Goal: Task Accomplishment & Management: Manage account settings

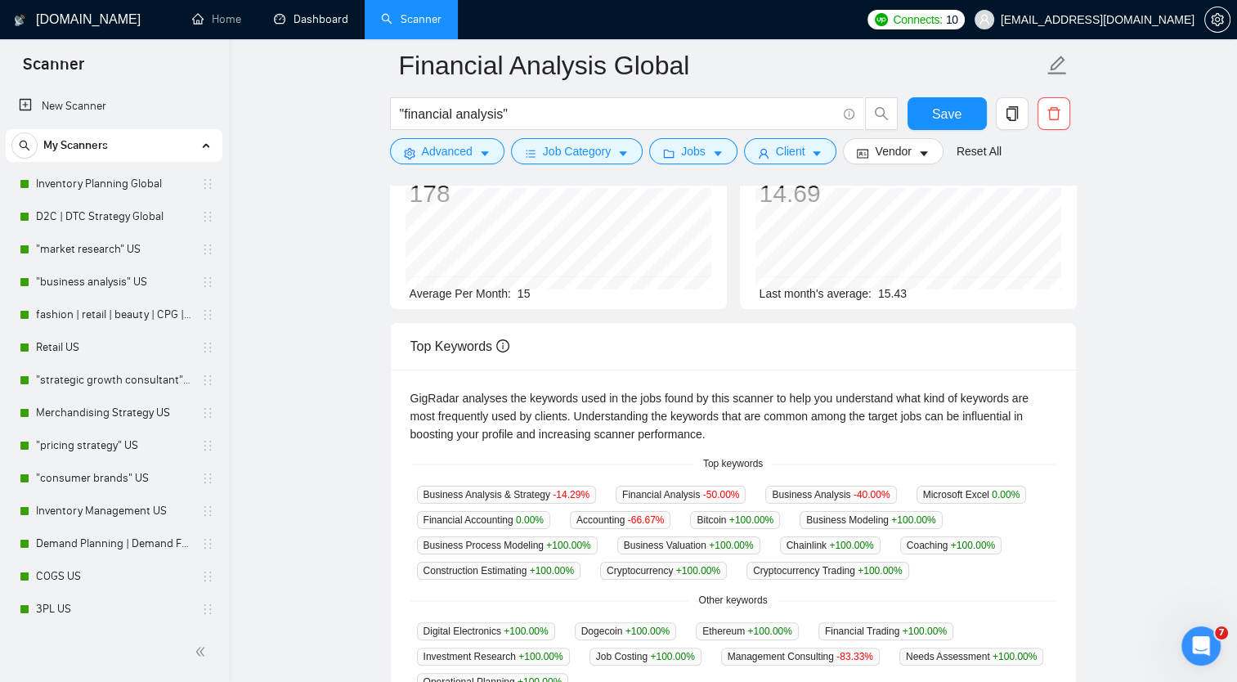
scroll to position [624, 0]
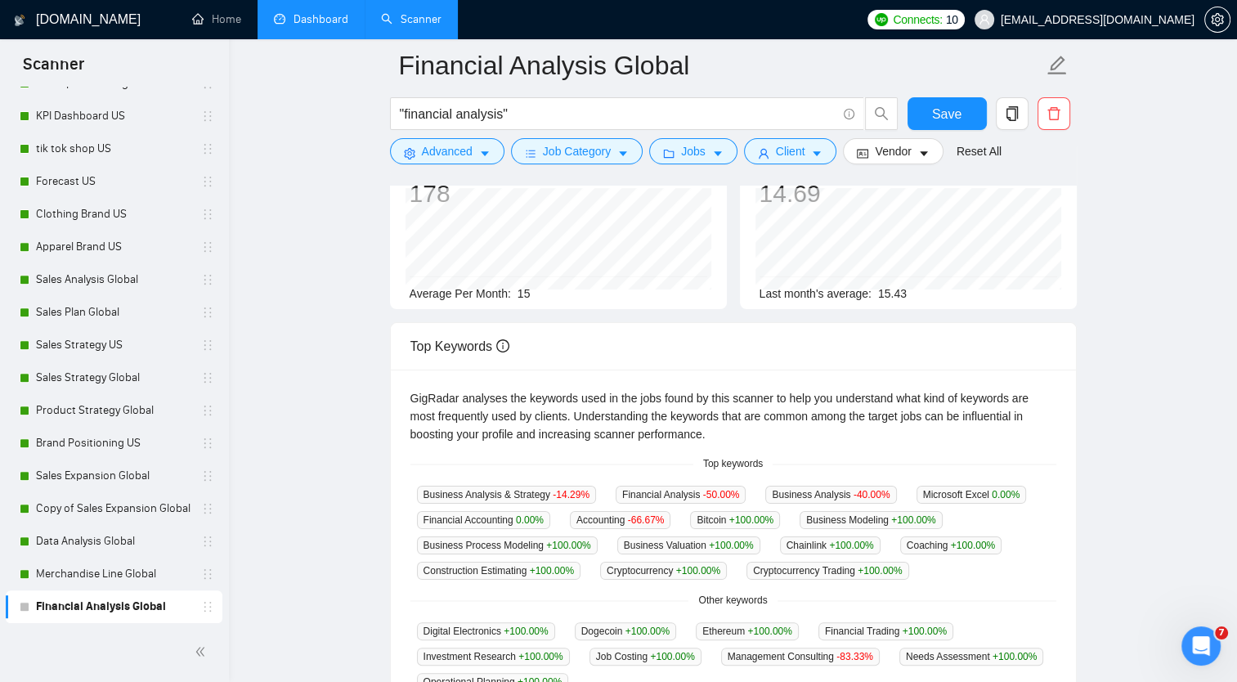
click at [330, 21] on link "Dashboard" at bounding box center [311, 19] width 74 height 14
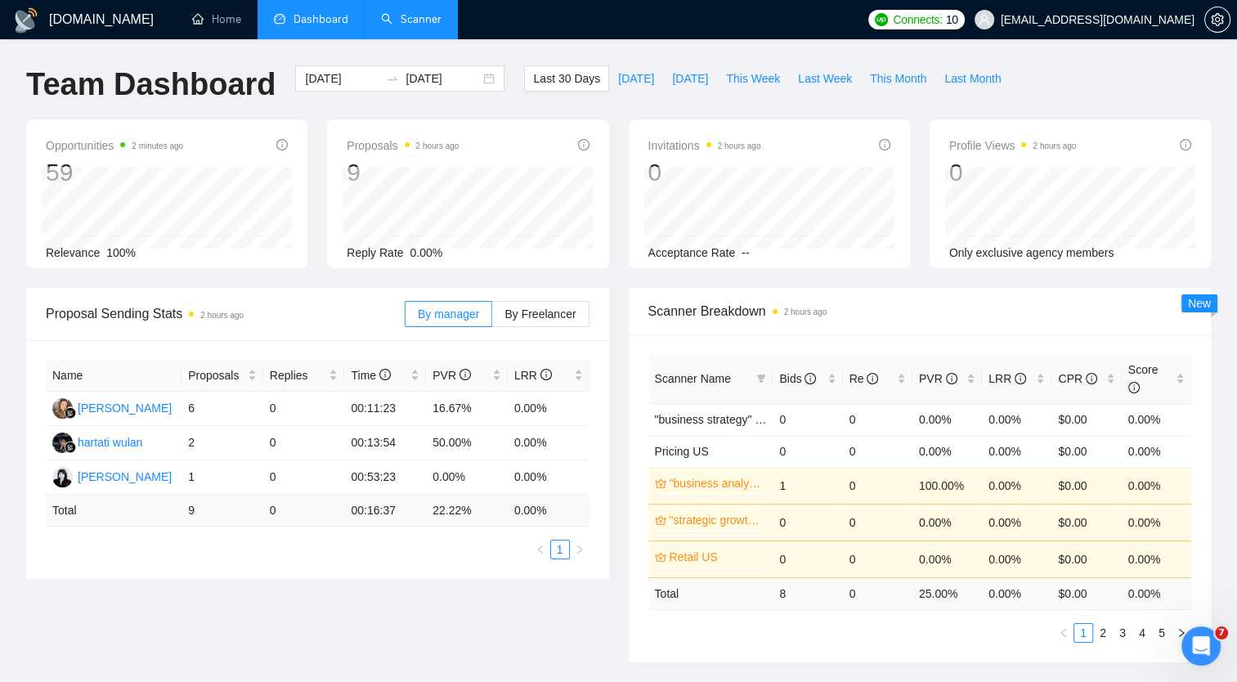
click at [402, 25] on link "Scanner" at bounding box center [411, 19] width 61 height 14
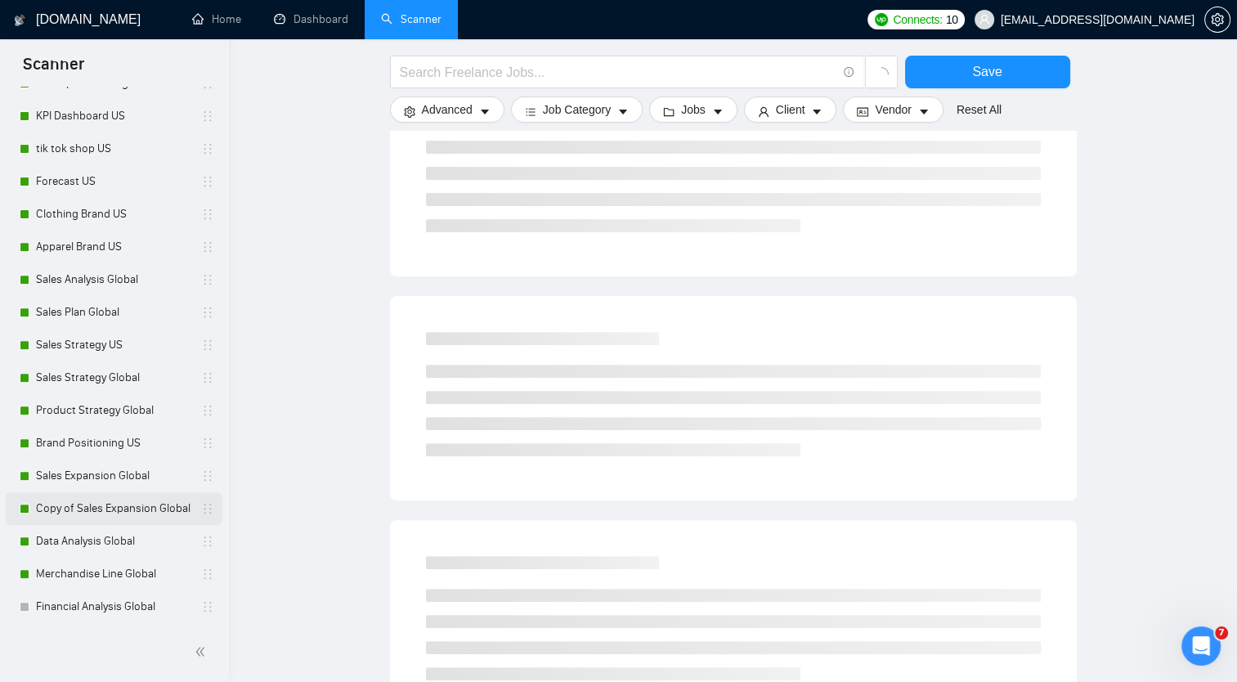
scroll to position [491, 0]
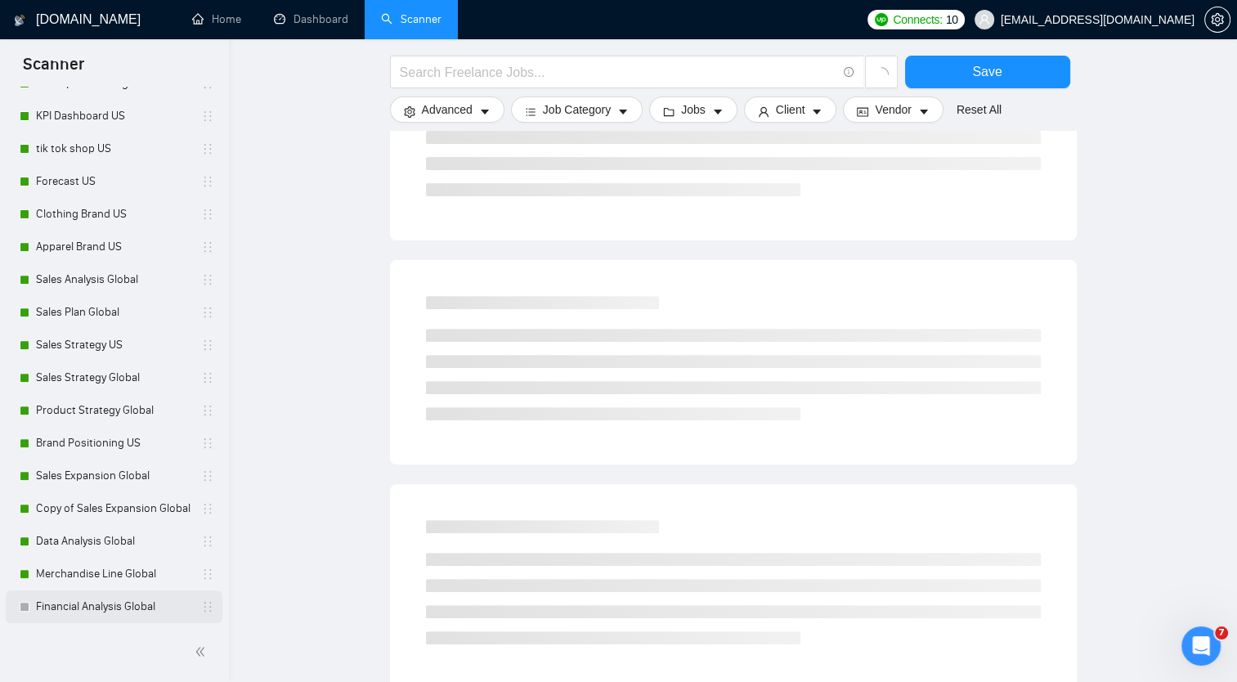
click at [117, 597] on link "Financial Analysis Global" at bounding box center [113, 606] width 155 height 33
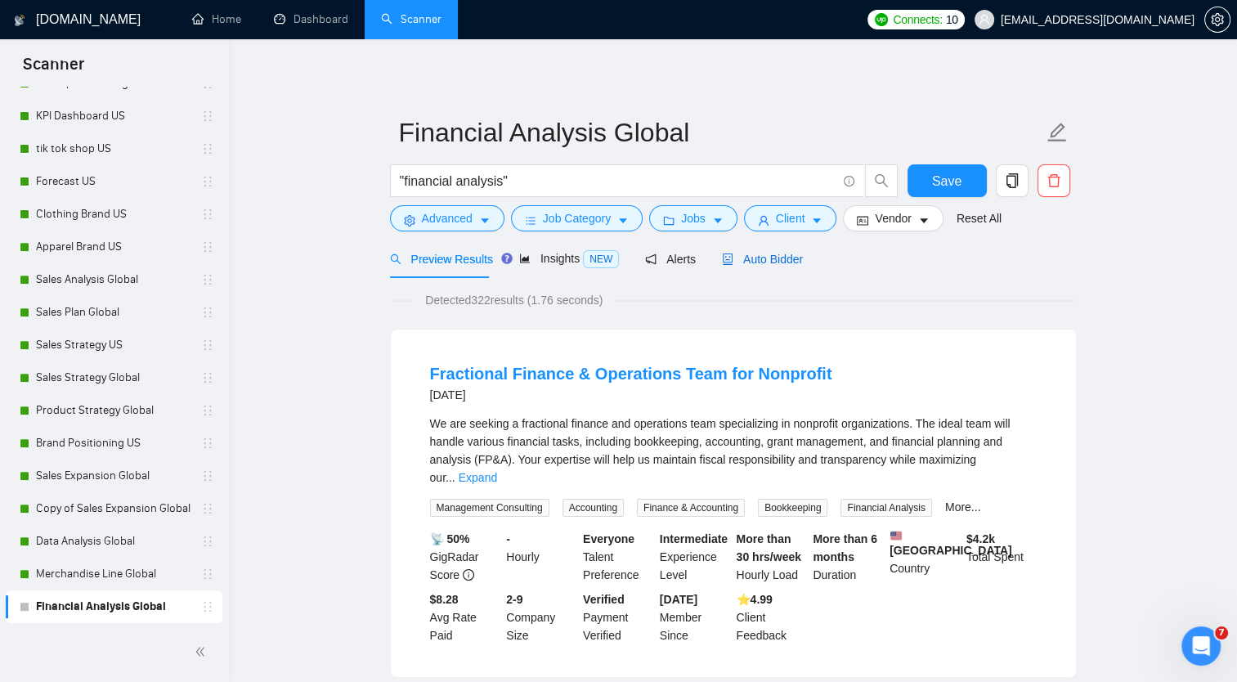
click at [747, 265] on span "Auto Bidder" at bounding box center [762, 259] width 81 height 13
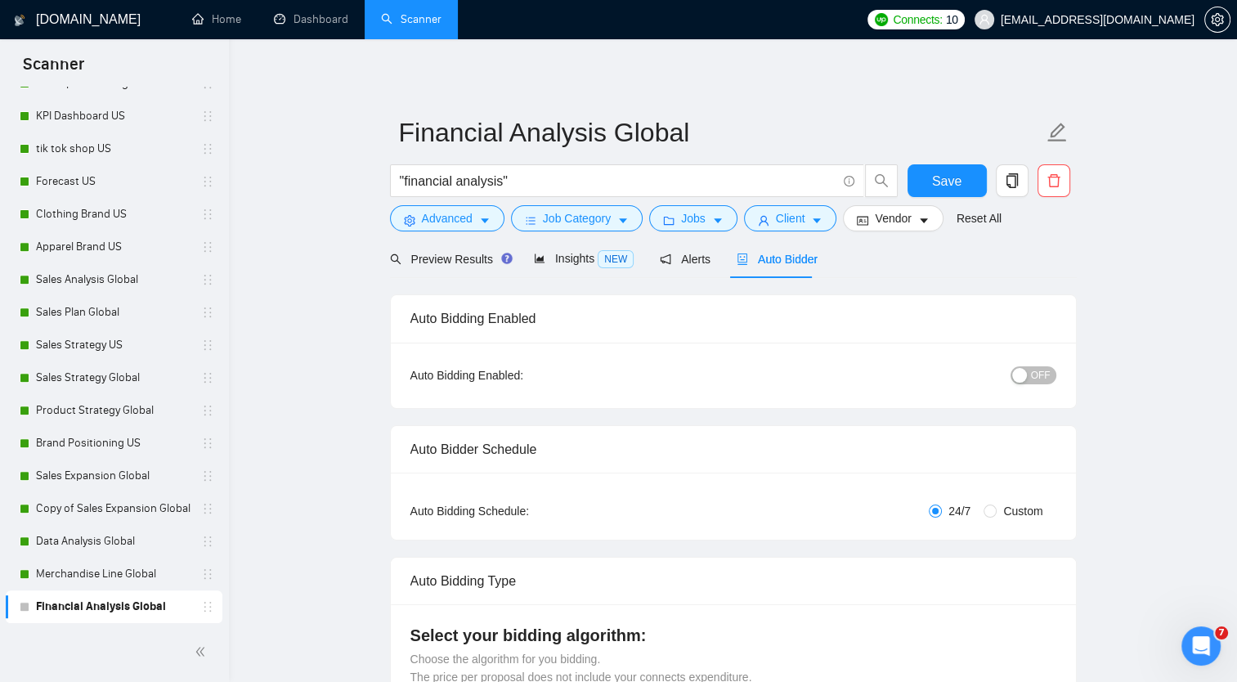
click at [1037, 379] on span "OFF" at bounding box center [1041, 375] width 20 height 18
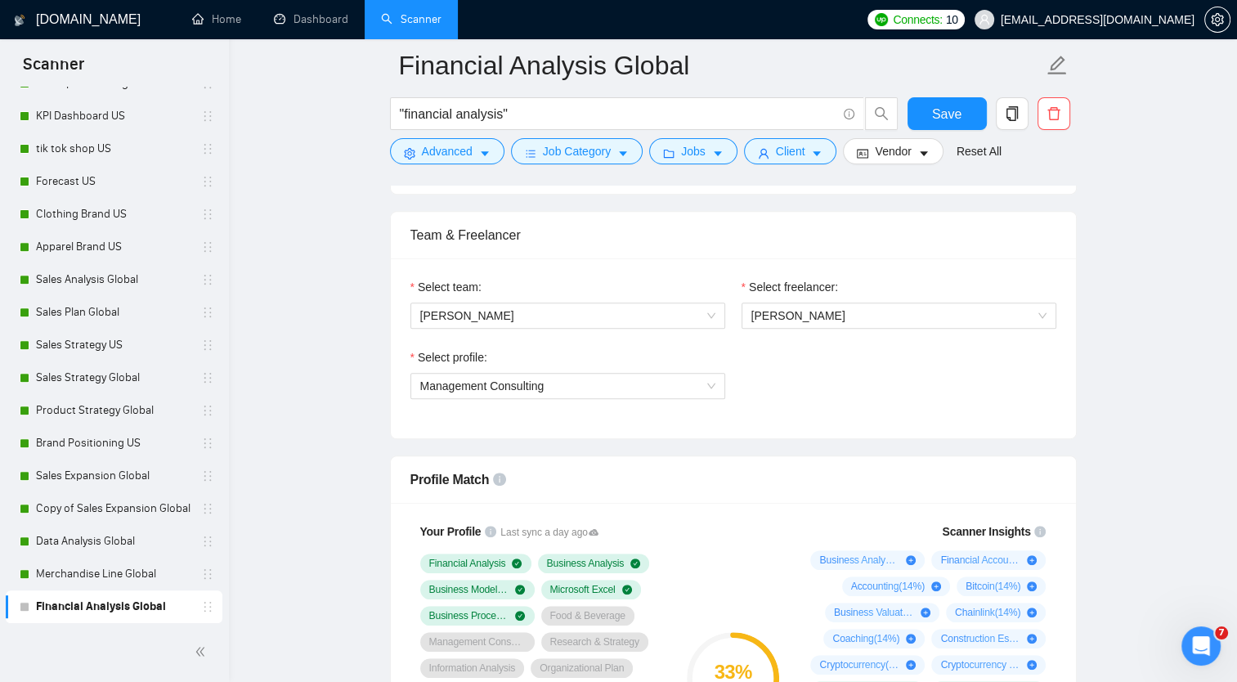
scroll to position [164, 0]
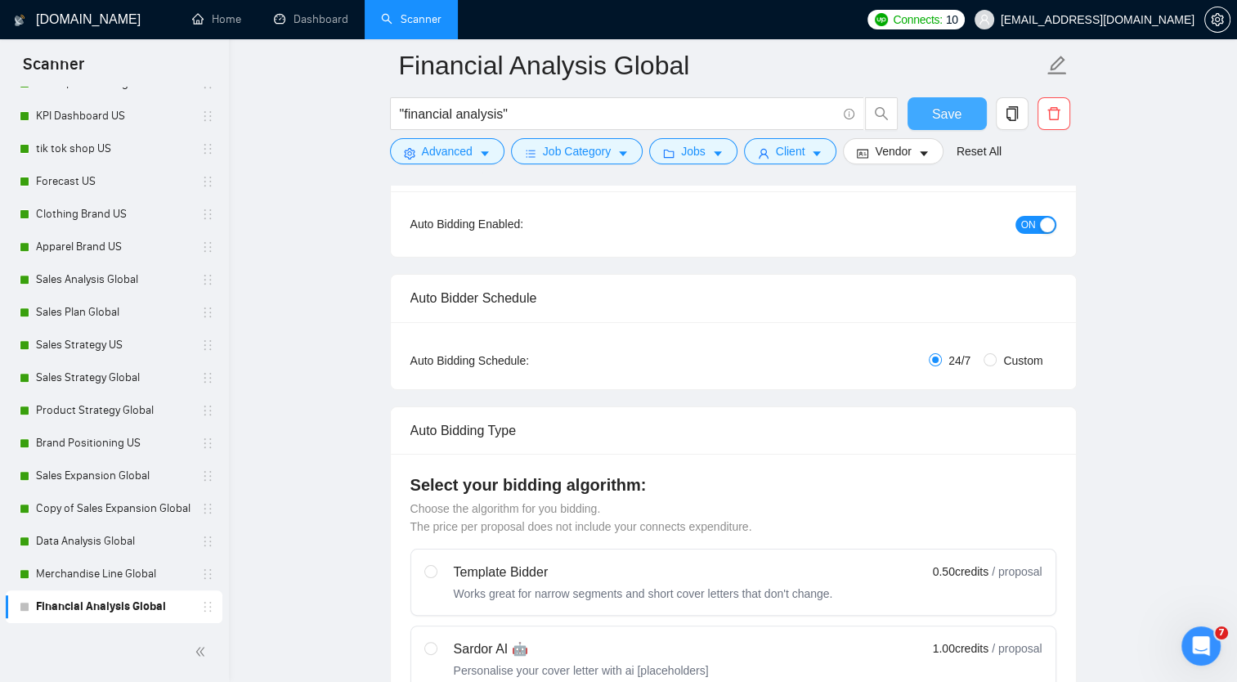
click at [937, 108] on span "Save" at bounding box center [946, 114] width 29 height 20
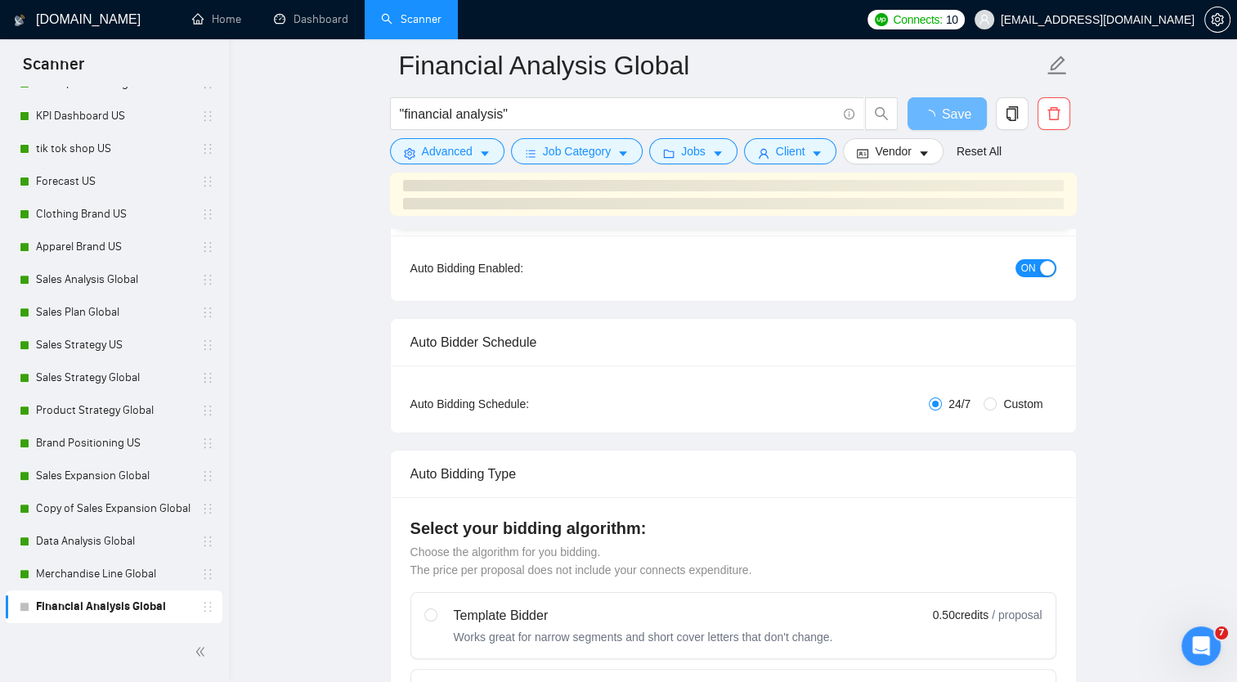
click at [1041, 191] on div at bounding box center [733, 194] width 661 height 29
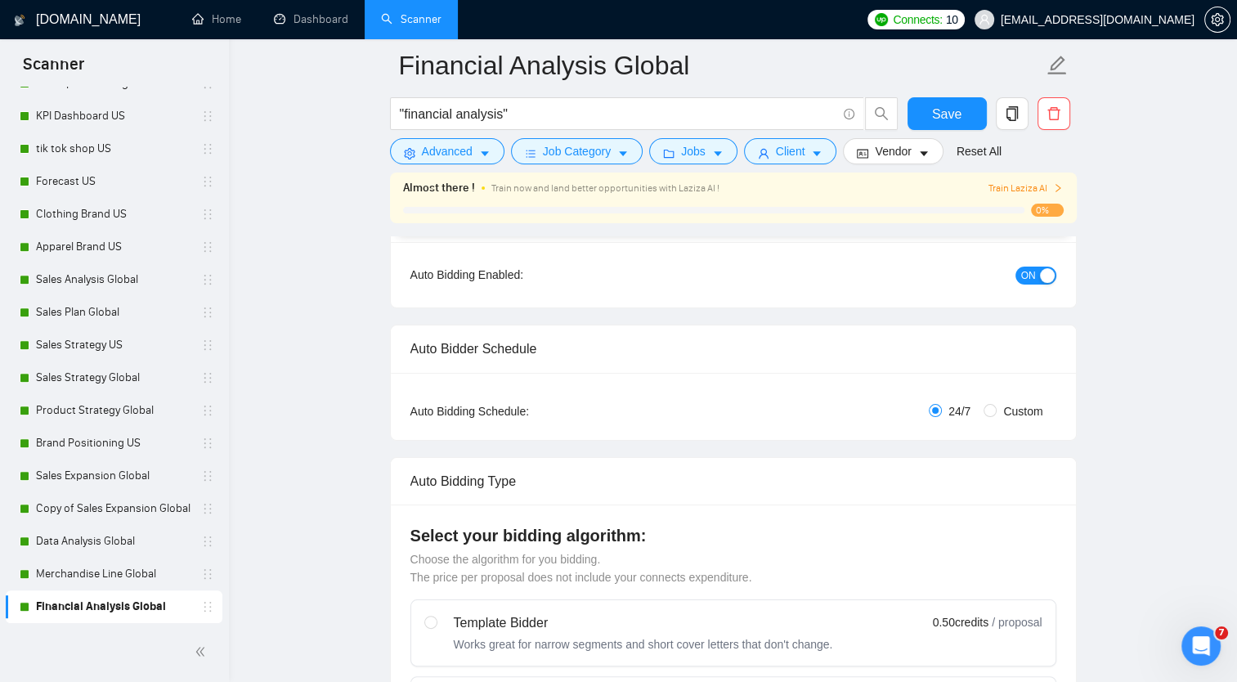
click at [1041, 191] on span "Train Laziza AI" at bounding box center [1025, 189] width 75 height 16
click at [1038, 186] on span "Train Laziza AI" at bounding box center [1025, 189] width 75 height 16
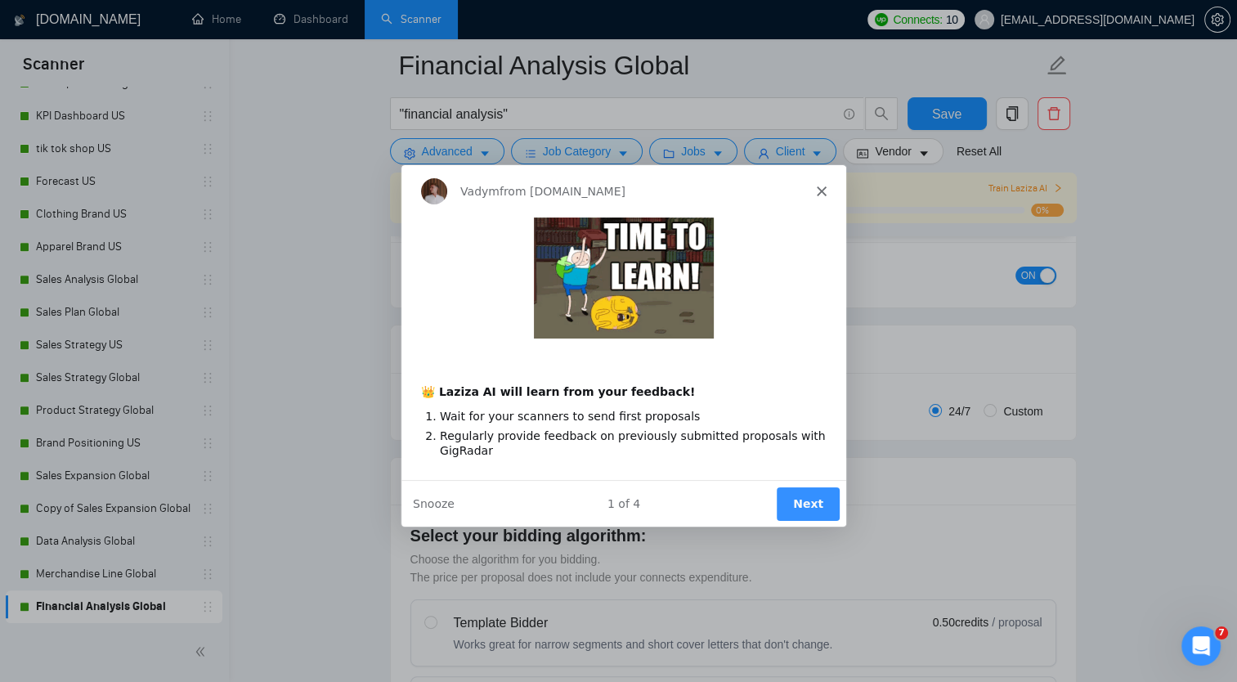
scroll to position [245, 0]
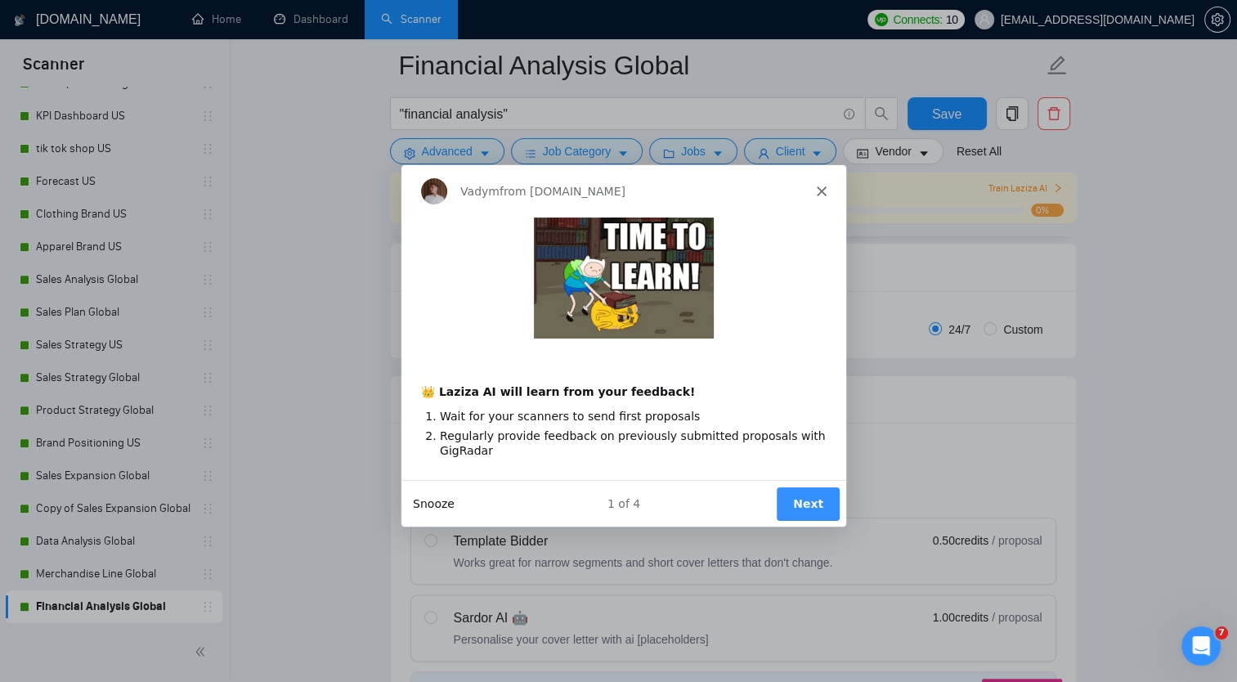
click at [416, 499] on button "Snooze" at bounding box center [432, 502] width 42 height 17
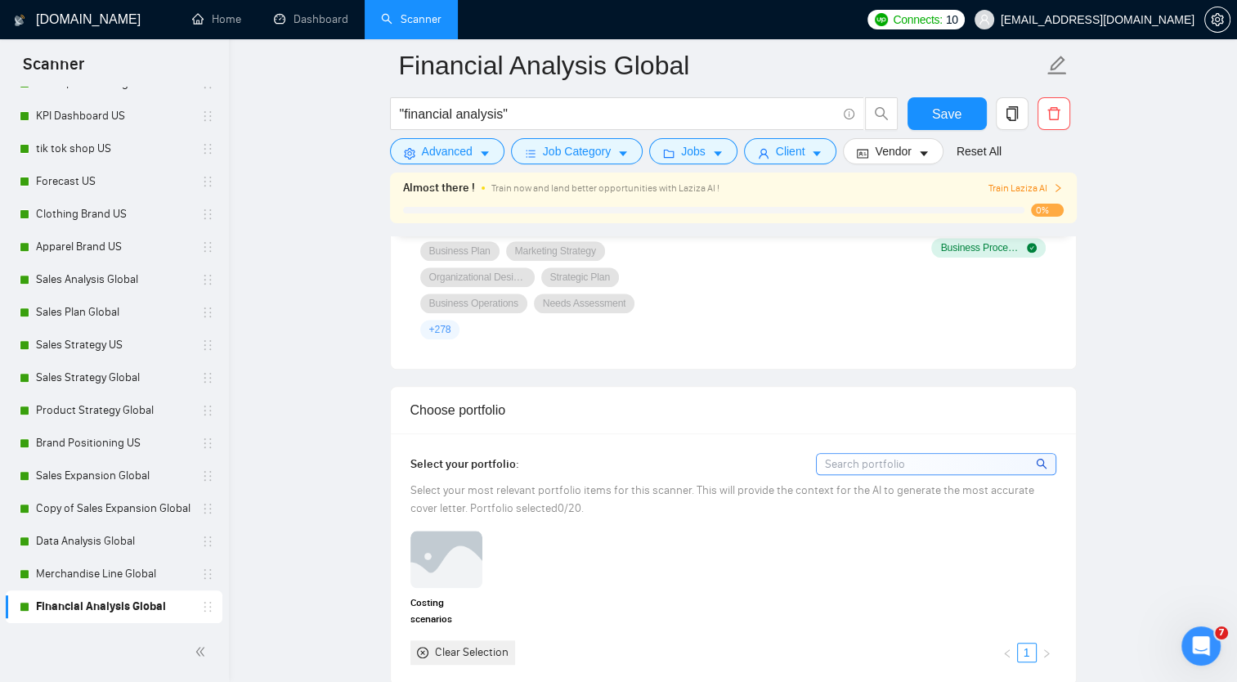
scroll to position [1390, 0]
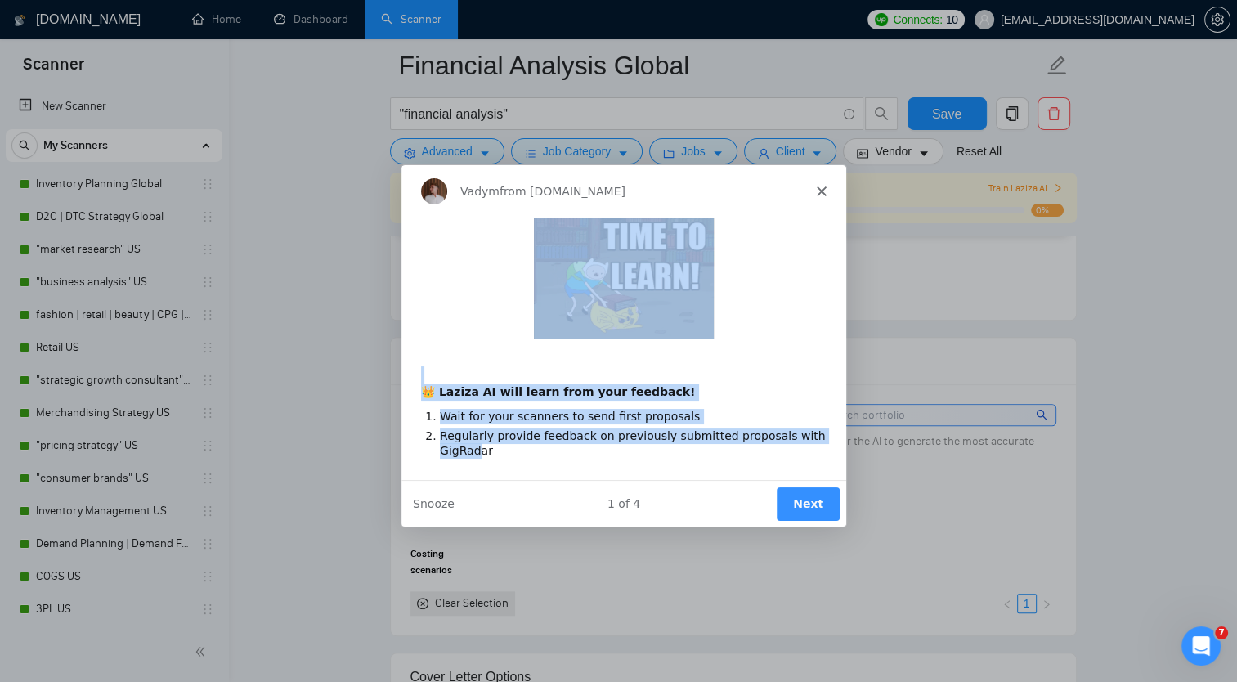
drag, startPoint x: 816, startPoint y: 180, endPoint x: 476, endPoint y: 467, distance: 445.1
click at [476, 467] on div "Vadym from [DOMAIN_NAME] 👑 Laziza AI will learn from your feedback! Wait for yo…" at bounding box center [622, 345] width 445 height 362
drag, startPoint x: 476, startPoint y: 467, endPoint x: 442, endPoint y: 505, distance: 50.9
click at [442, 505] on button "Snooze" at bounding box center [432, 502] width 42 height 17
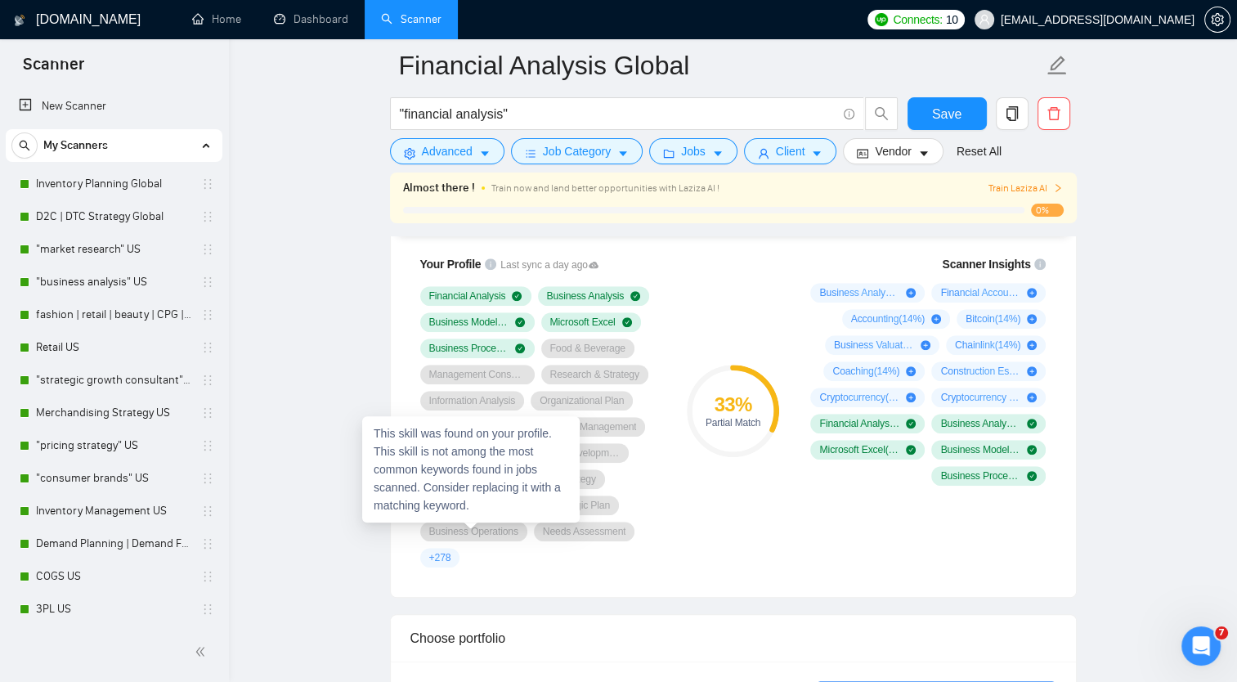
scroll to position [900, 0]
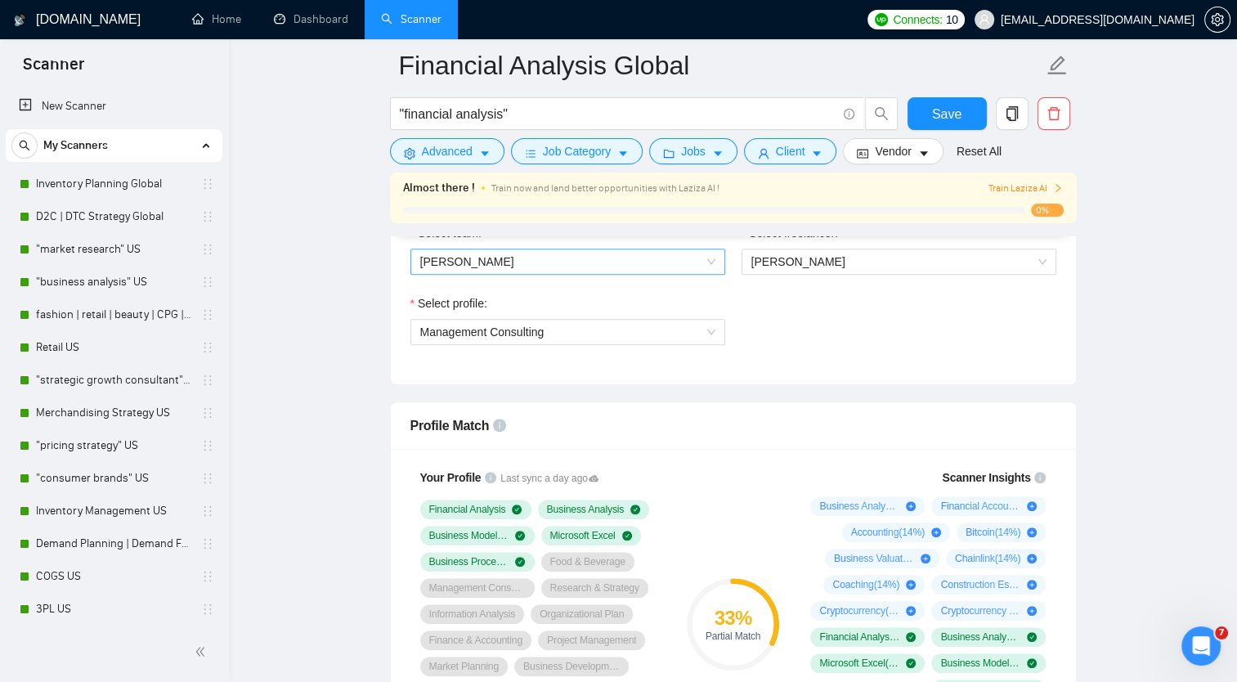
click at [539, 255] on span "[PERSON_NAME]" at bounding box center [567, 261] width 295 height 25
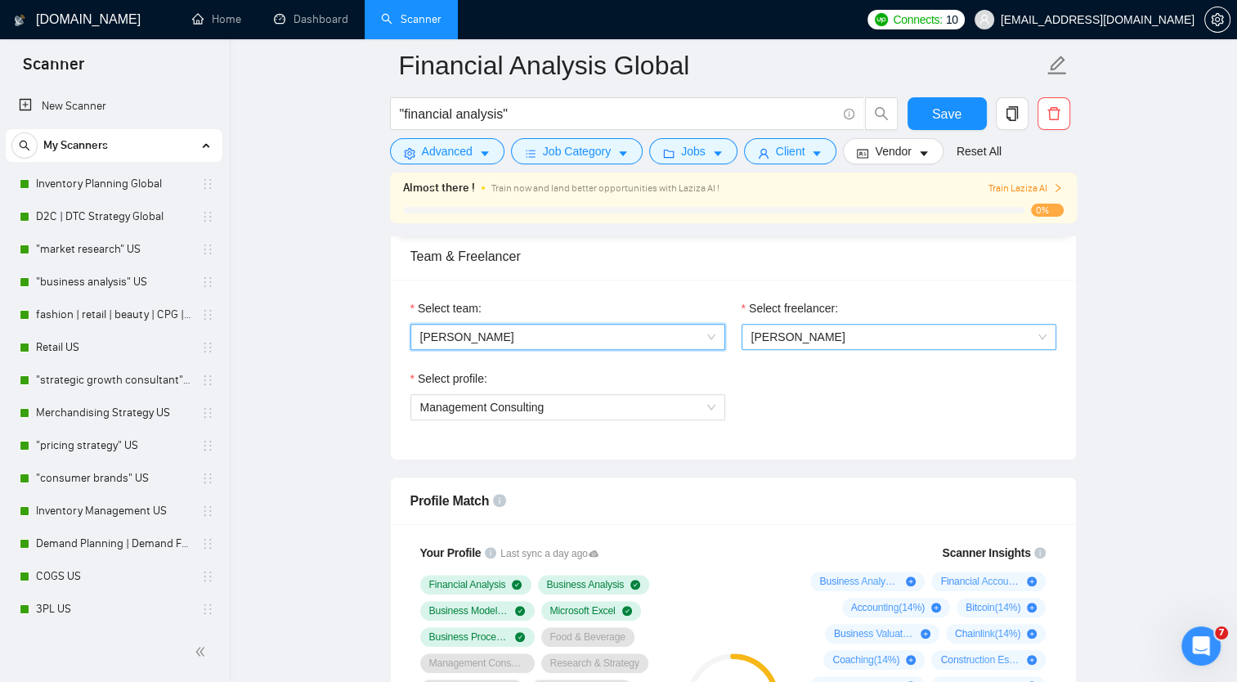
scroll to position [736, 0]
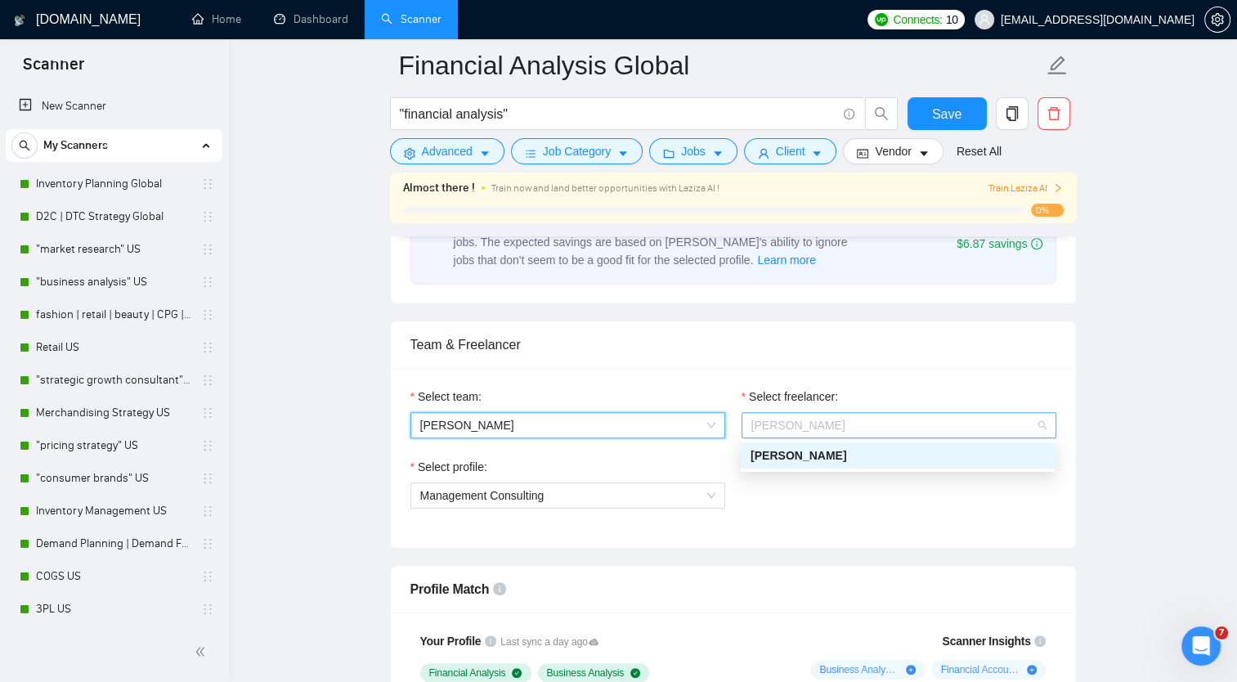
click at [878, 423] on span "[PERSON_NAME]" at bounding box center [899, 425] width 295 height 25
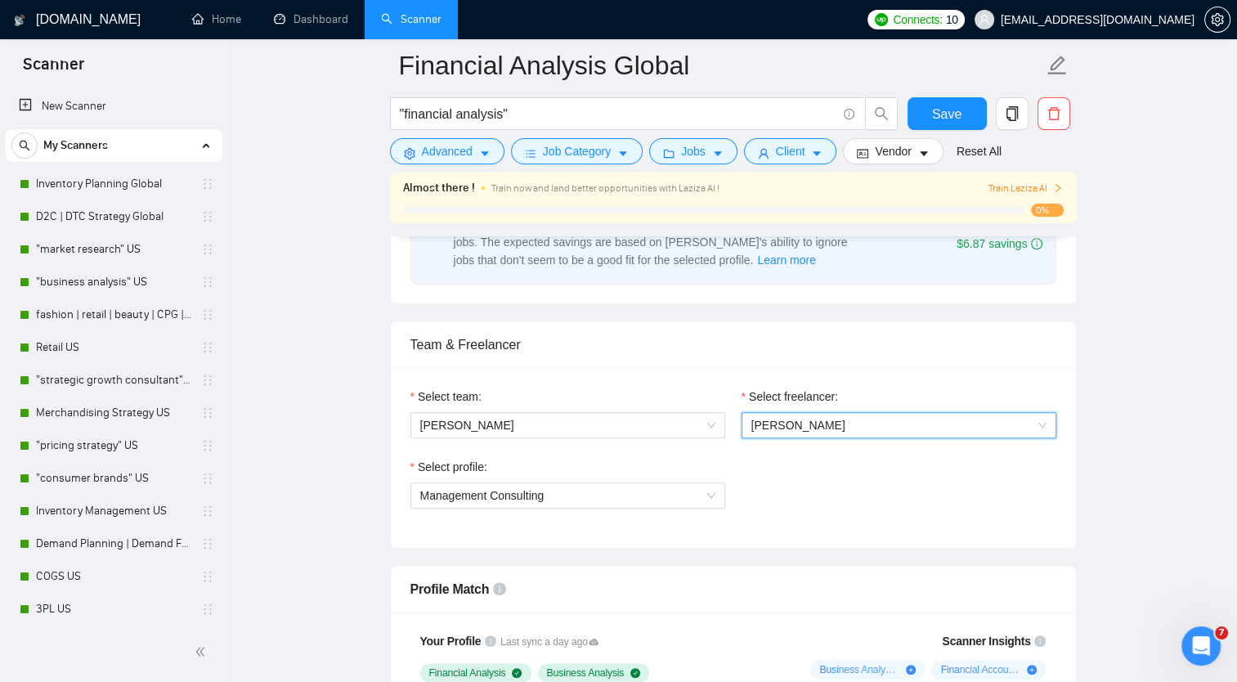
click at [878, 423] on span "[PERSON_NAME]" at bounding box center [899, 425] width 295 height 25
click at [921, 110] on button "Save" at bounding box center [947, 113] width 79 height 33
click at [307, 20] on link "Dashboard" at bounding box center [311, 19] width 74 height 14
